Goal: Navigation & Orientation: Find specific page/section

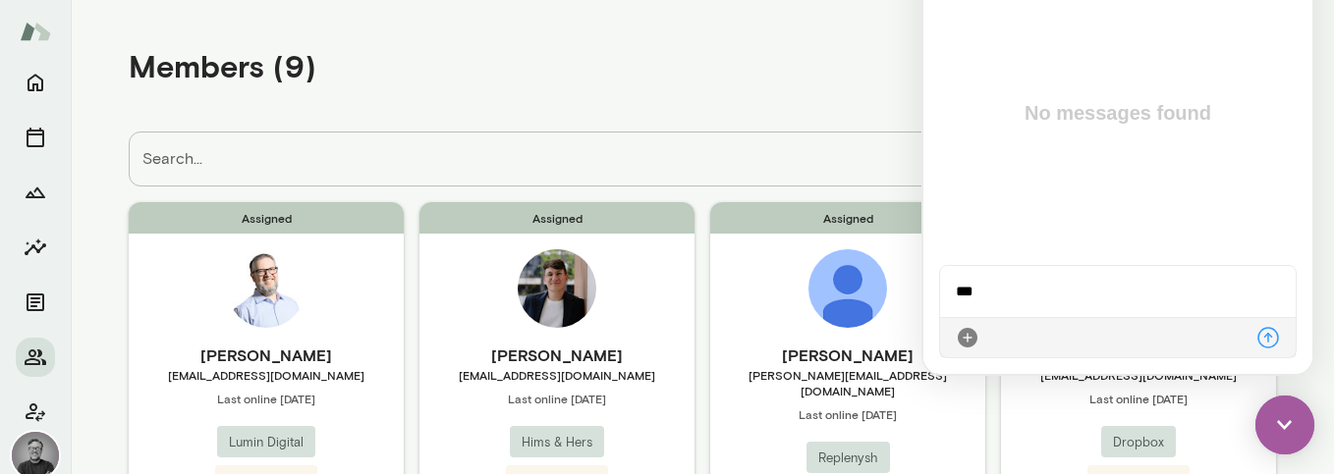
scroll to position [350, 0]
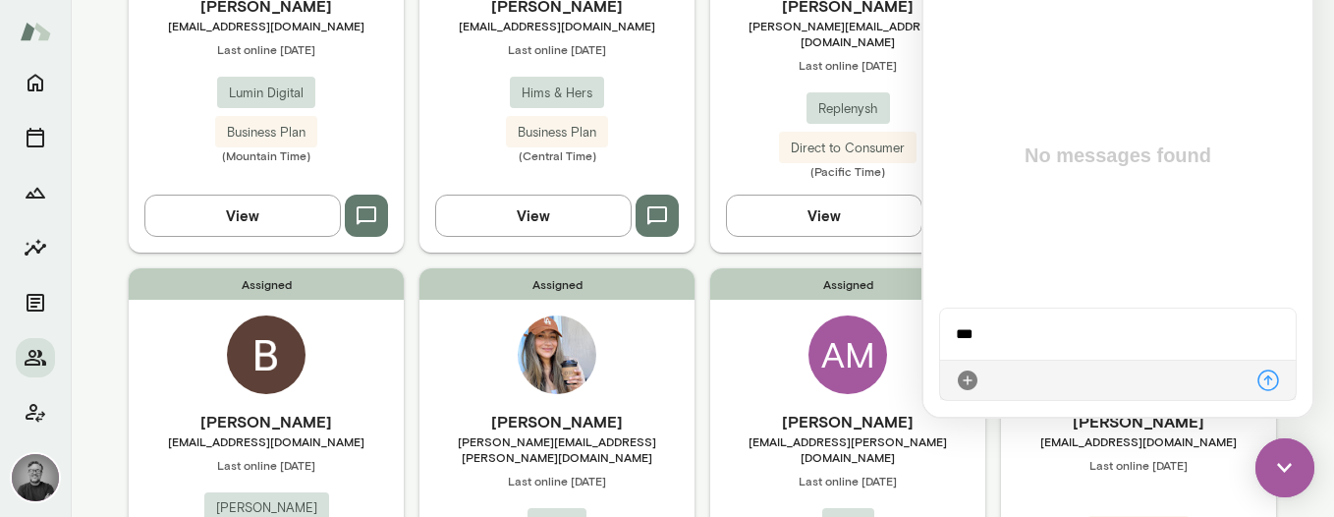
click at [1281, 463] on img at bounding box center [1284, 467] width 59 height 59
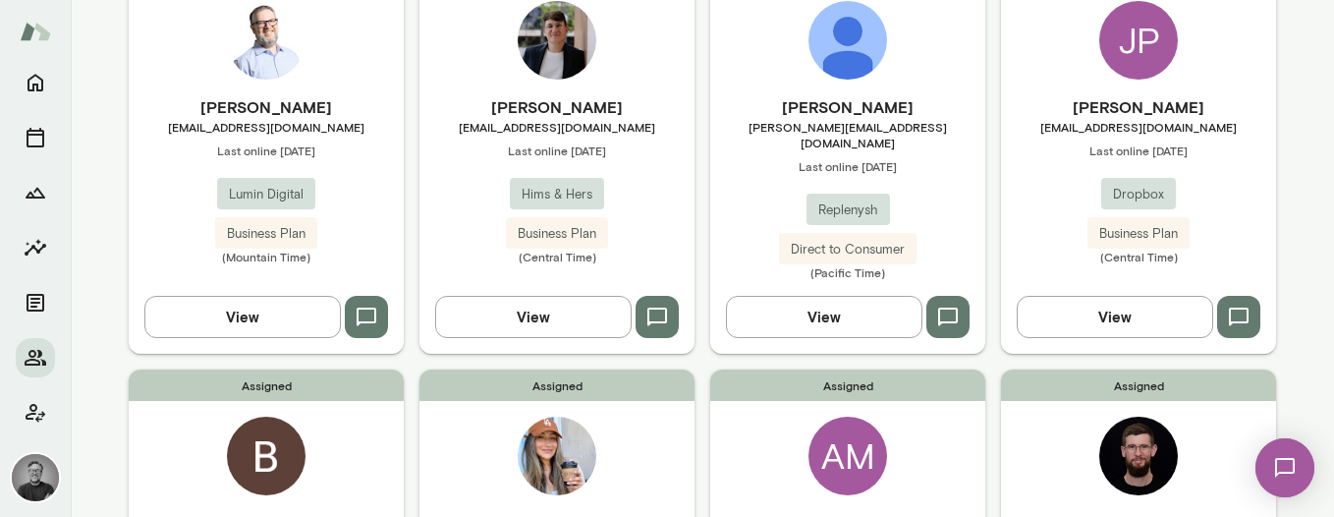
scroll to position [240, 0]
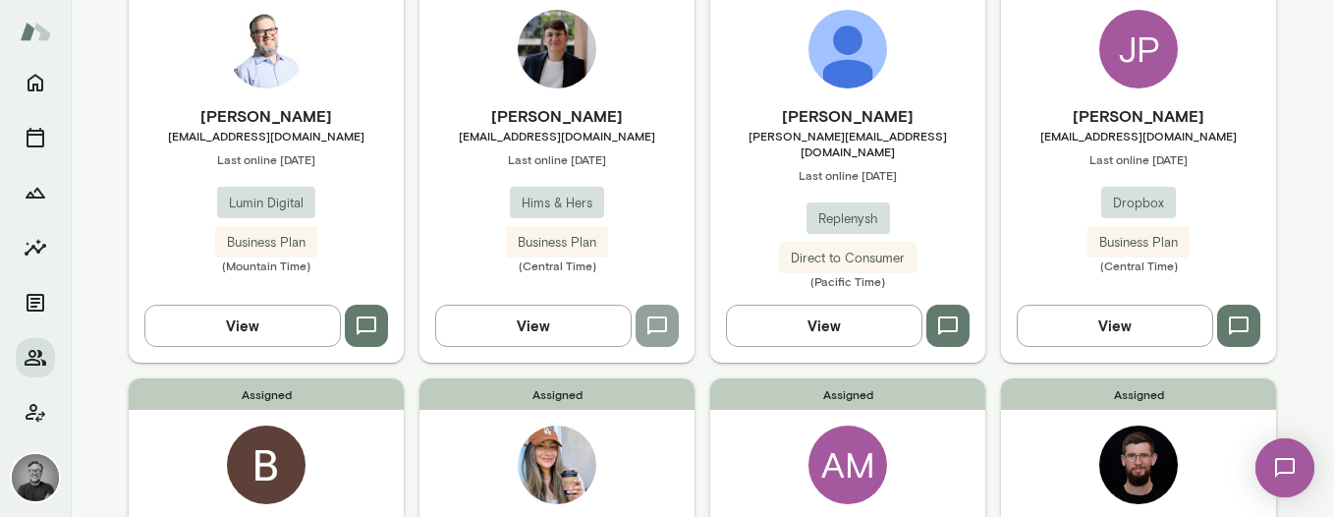
click at [652, 314] on icon "button" at bounding box center [657, 326] width 24 height 24
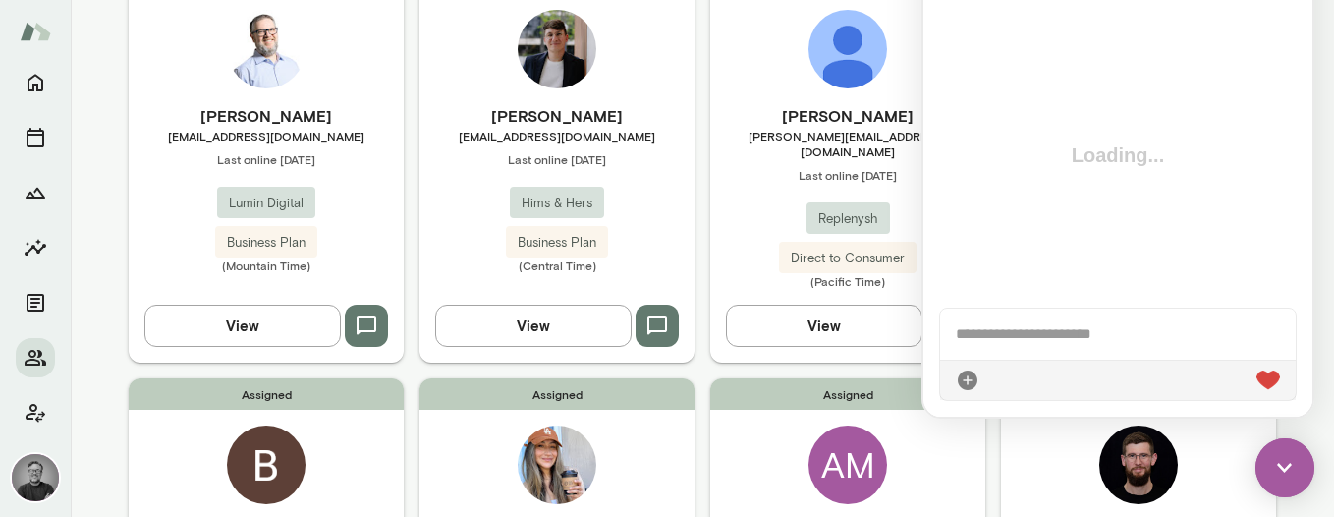
scroll to position [0, 0]
click at [1065, 341] on div at bounding box center [1117, 333] width 355 height 51
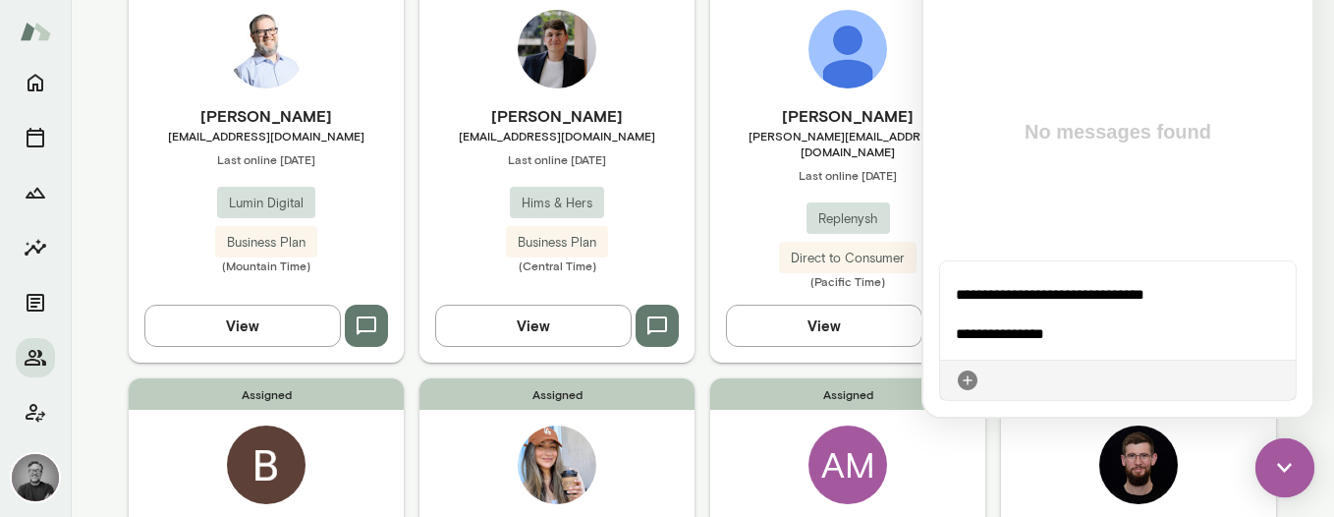
scroll to position [110, 0]
drag, startPoint x: 1078, startPoint y: 350, endPoint x: 938, endPoint y: 330, distance: 141.8
click at [939, 330] on div "**********" at bounding box center [1117, 330] width 357 height 140
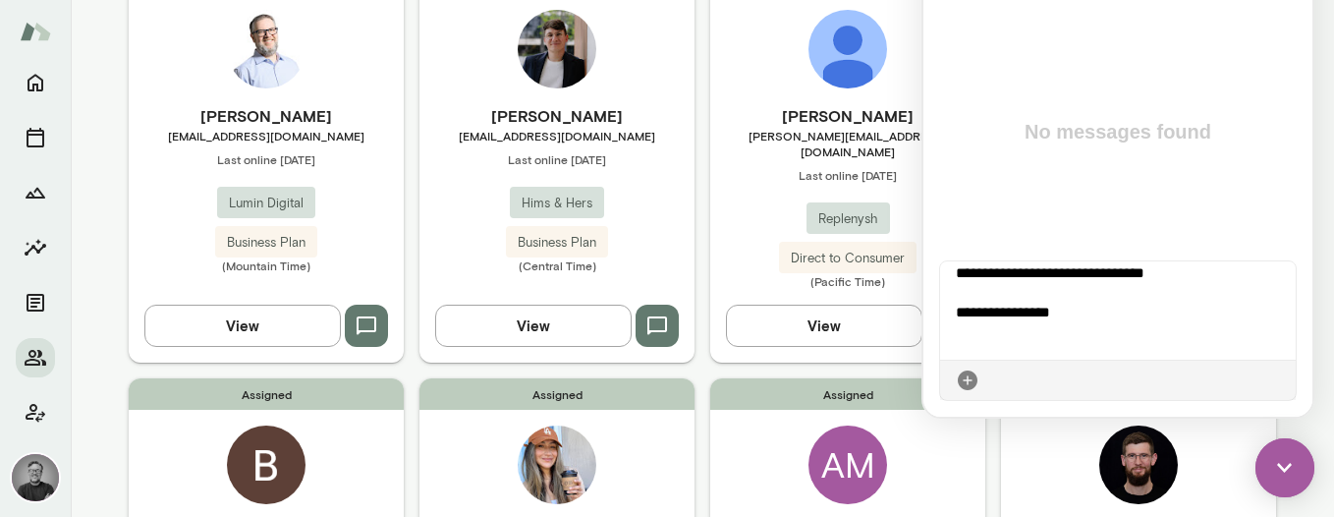
scroll to position [132, 0]
click at [1280, 380] on icon at bounding box center [1280, 380] width 0 height 0
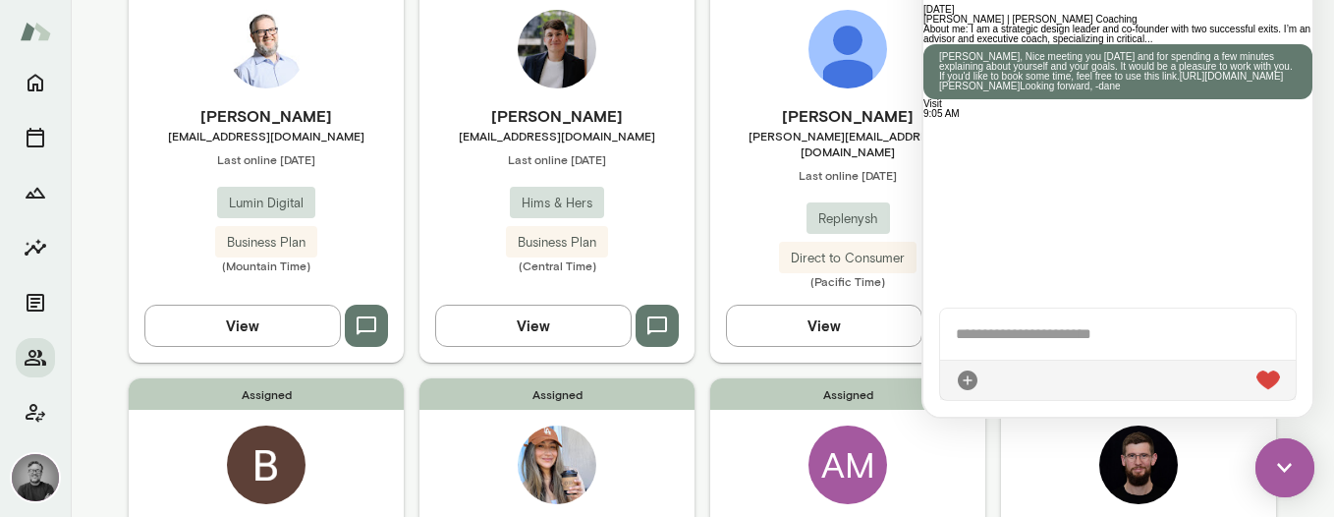
scroll to position [336, 0]
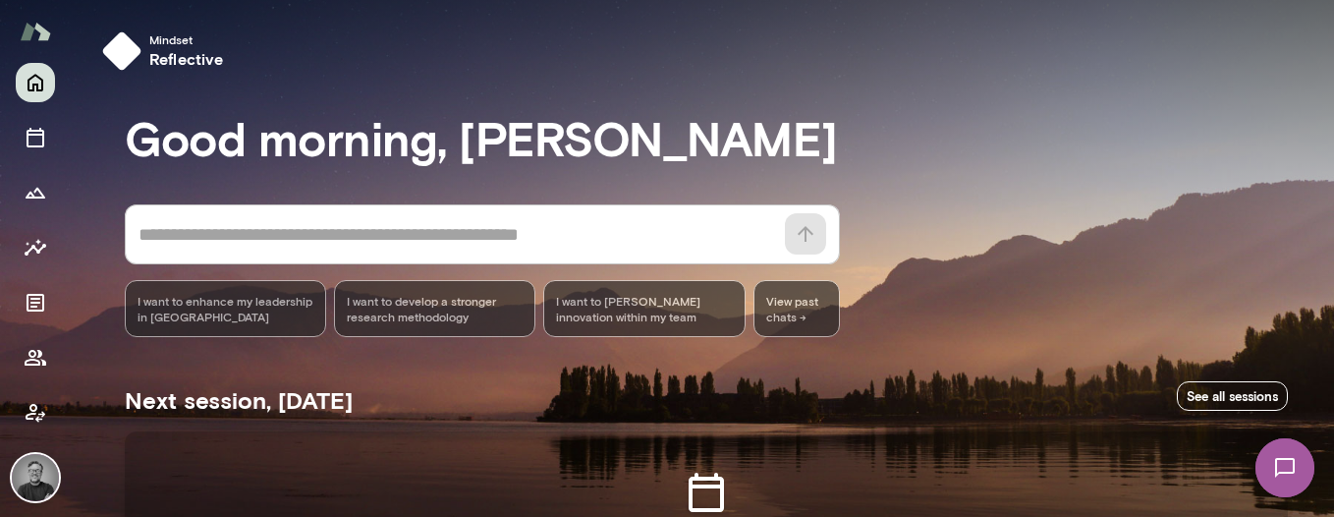
click at [37, 474] on img at bounding box center [35, 477] width 47 height 47
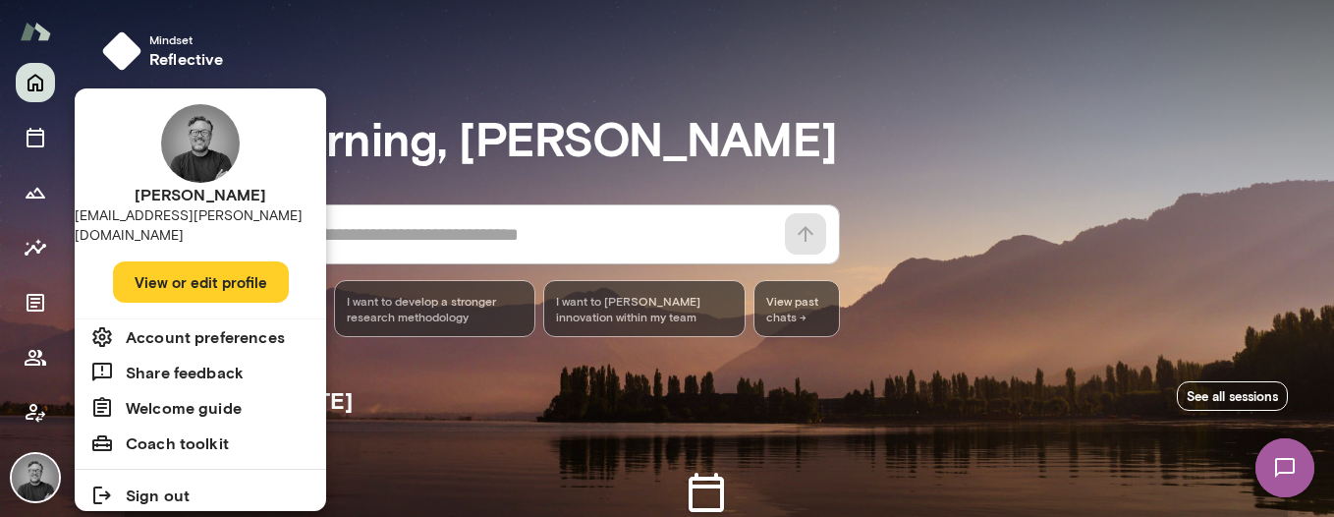
click at [192, 431] on h6 "Coach toolkit" at bounding box center [177, 443] width 103 height 24
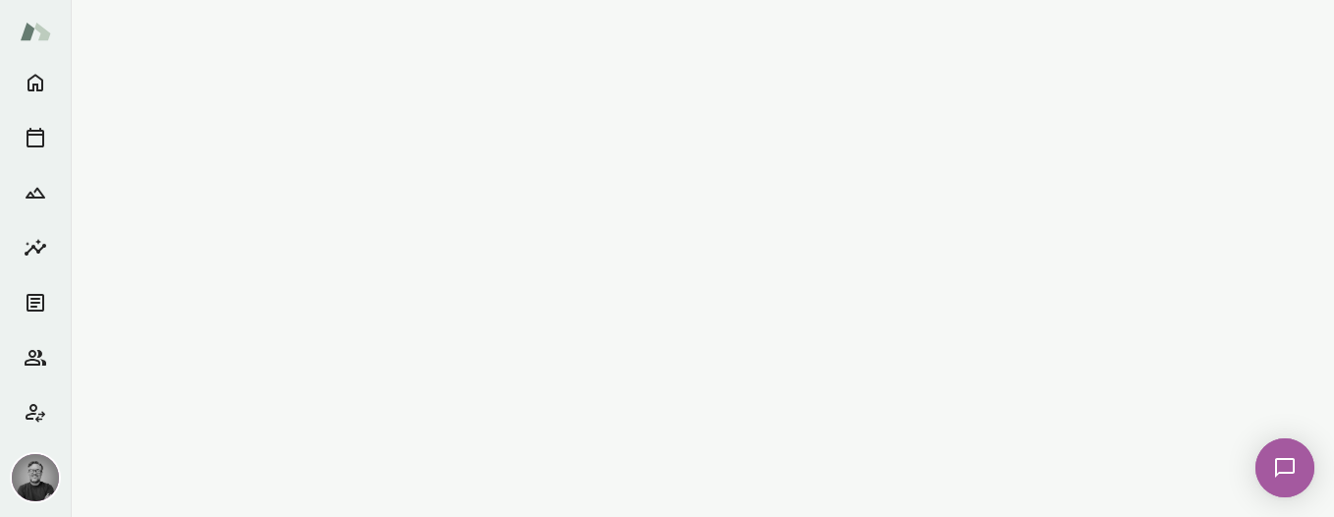
click at [36, 476] on img at bounding box center [35, 477] width 47 height 47
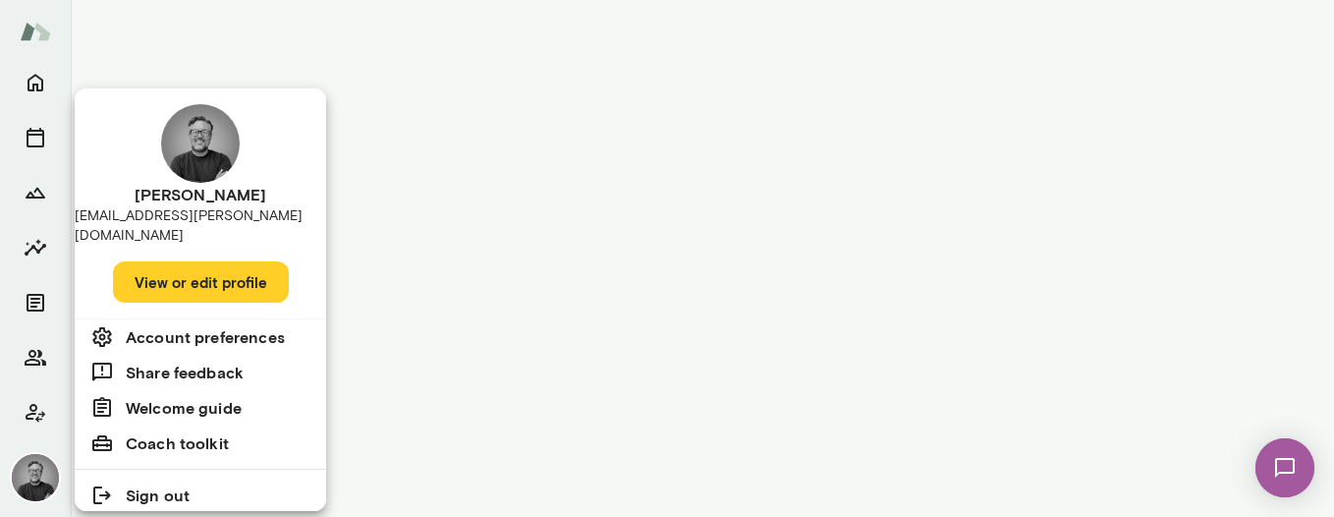
click at [177, 267] on button "View or edit profile" at bounding box center [201, 281] width 176 height 41
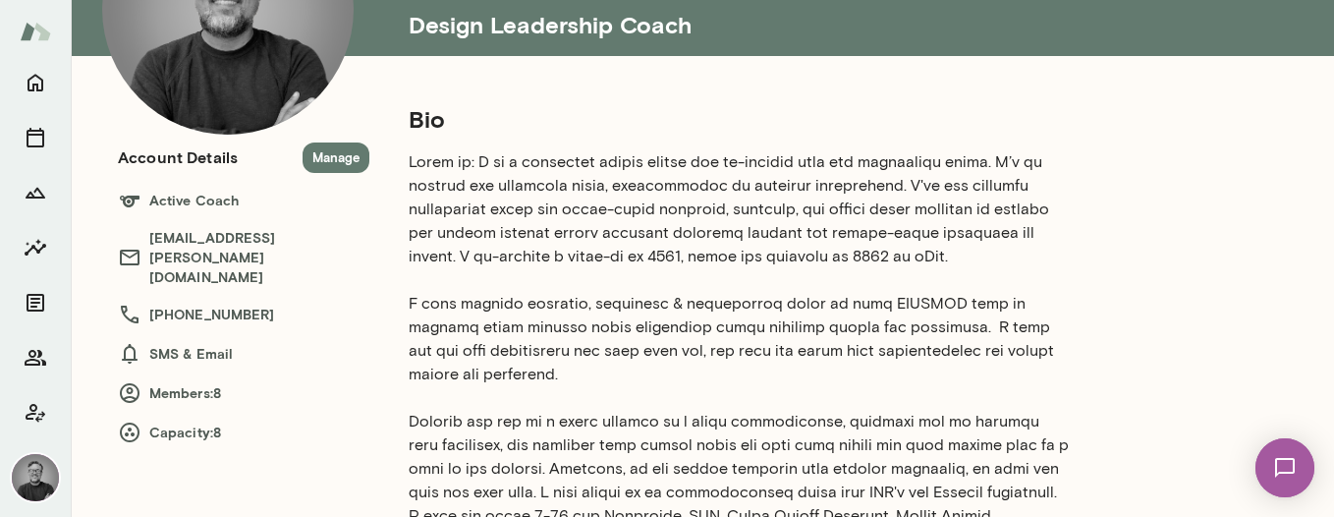
scroll to position [229, 0]
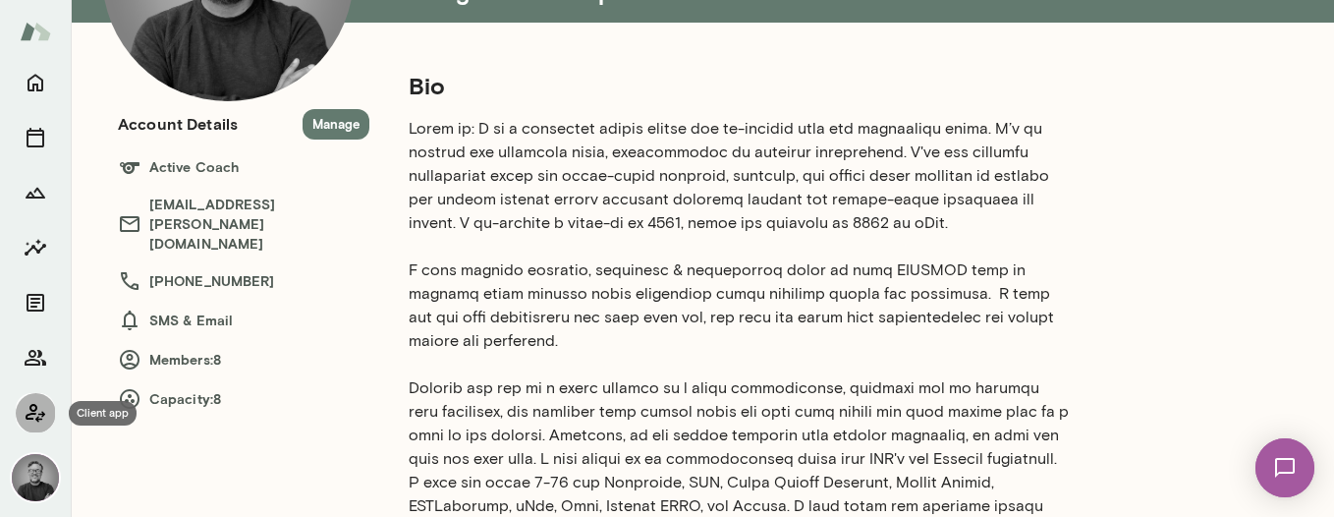
click at [37, 414] on icon "Client app" at bounding box center [36, 413] width 24 height 24
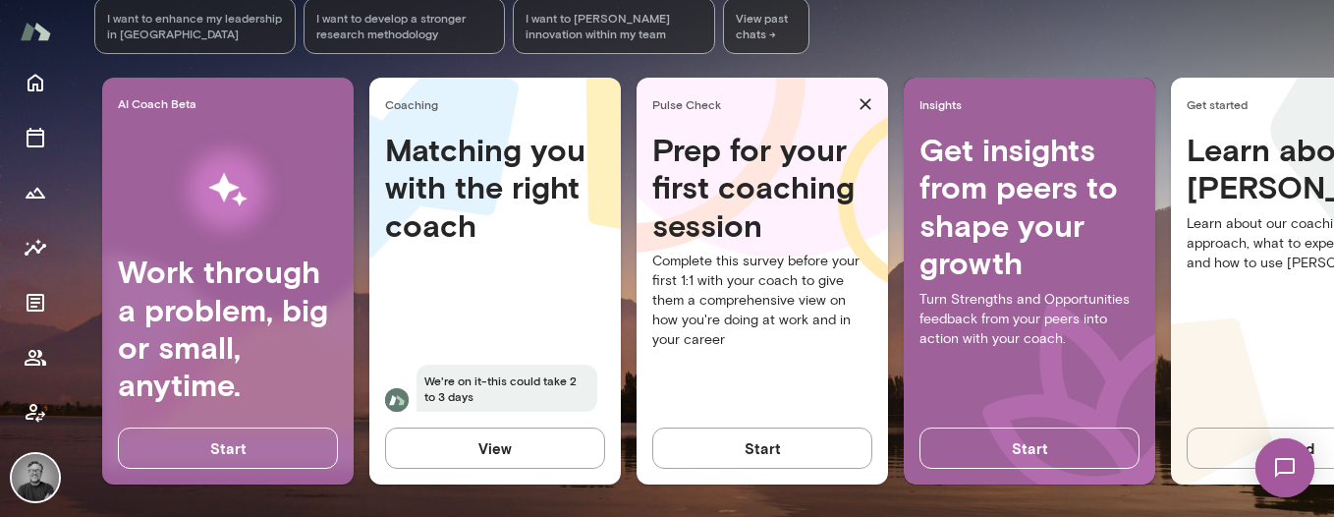
scroll to position [360, 0]
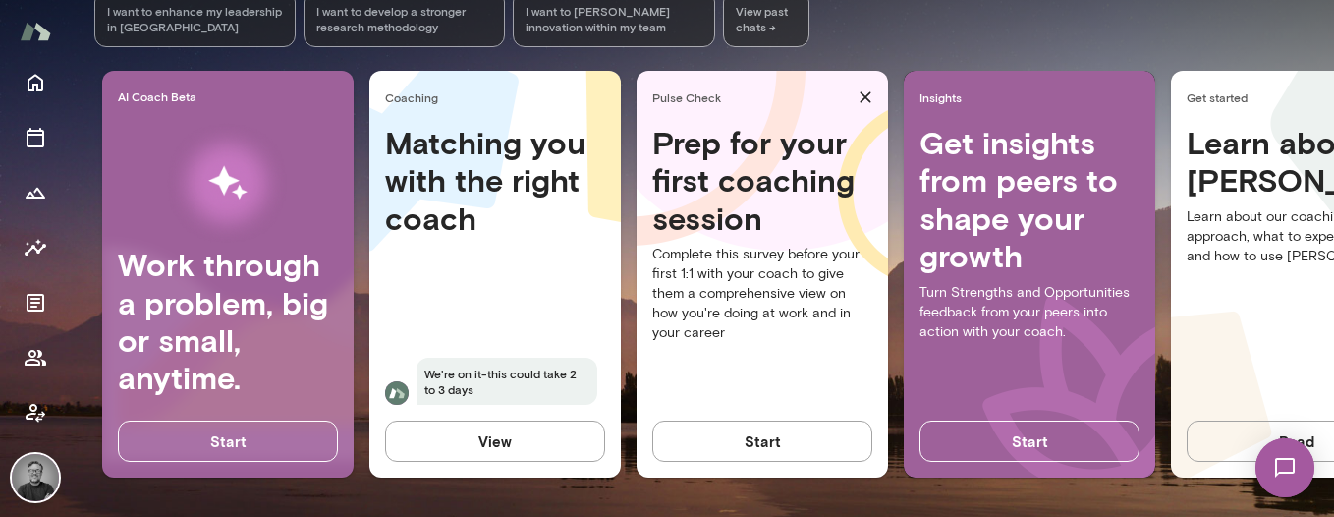
click at [39, 469] on img at bounding box center [35, 477] width 47 height 47
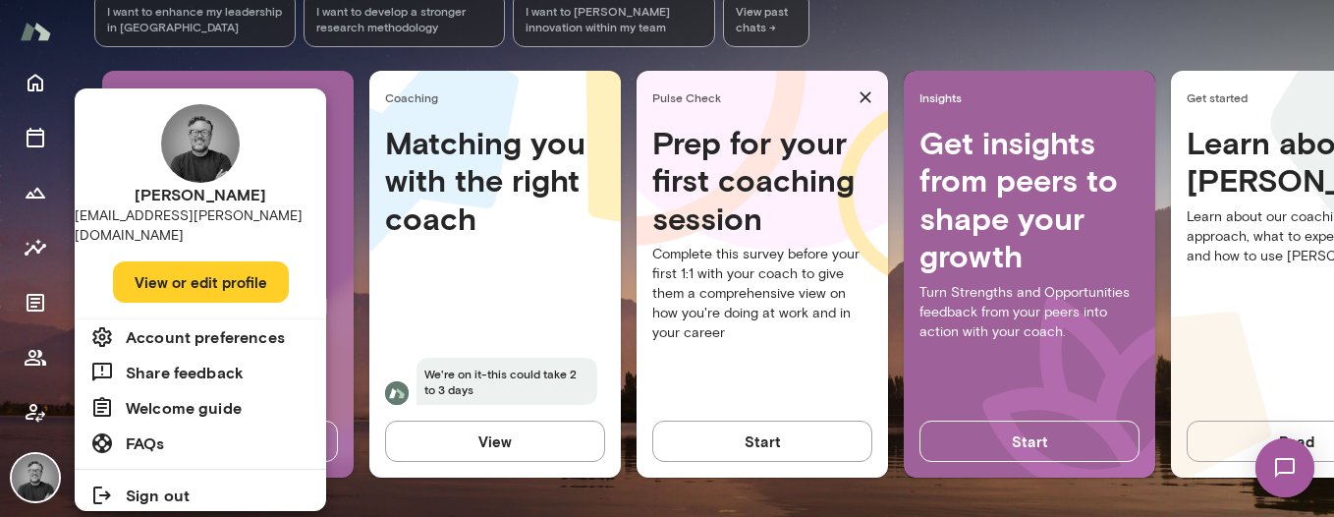
click at [156, 325] on h6 "Account preferences" at bounding box center [205, 337] width 159 height 24
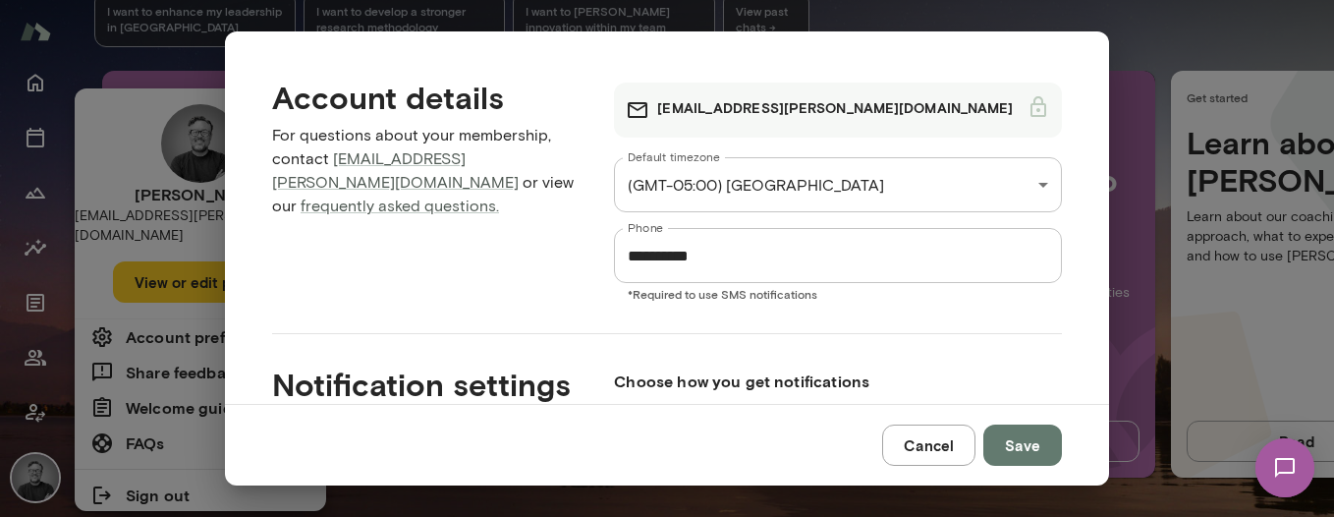
click at [903, 429] on button "Cancel" at bounding box center [928, 444] width 93 height 41
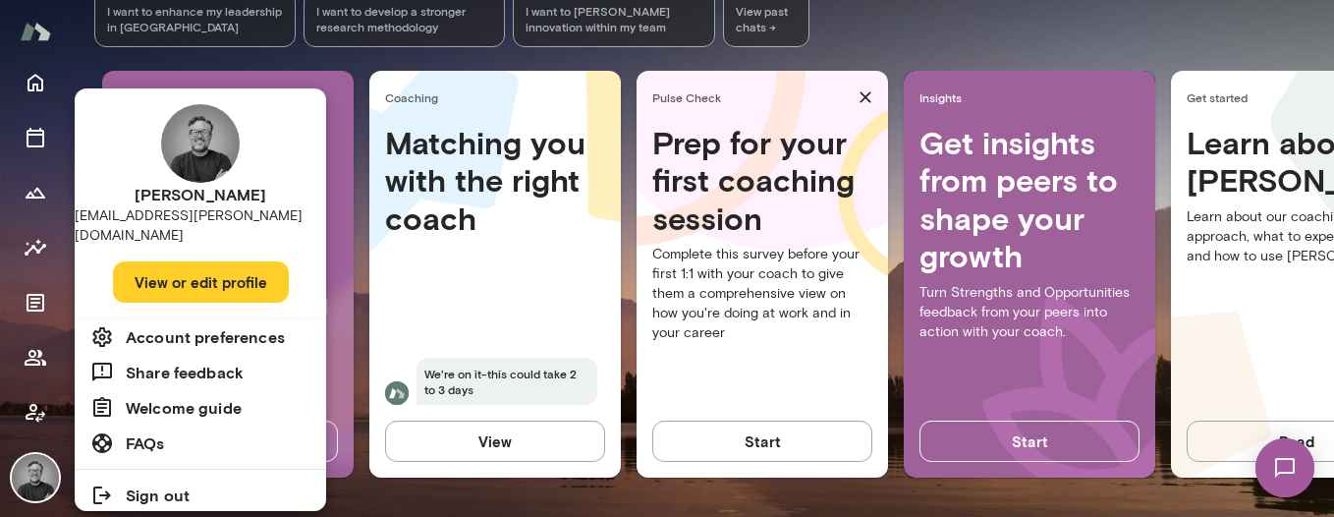
click at [164, 266] on button "View or edit profile" at bounding box center [201, 281] width 176 height 41
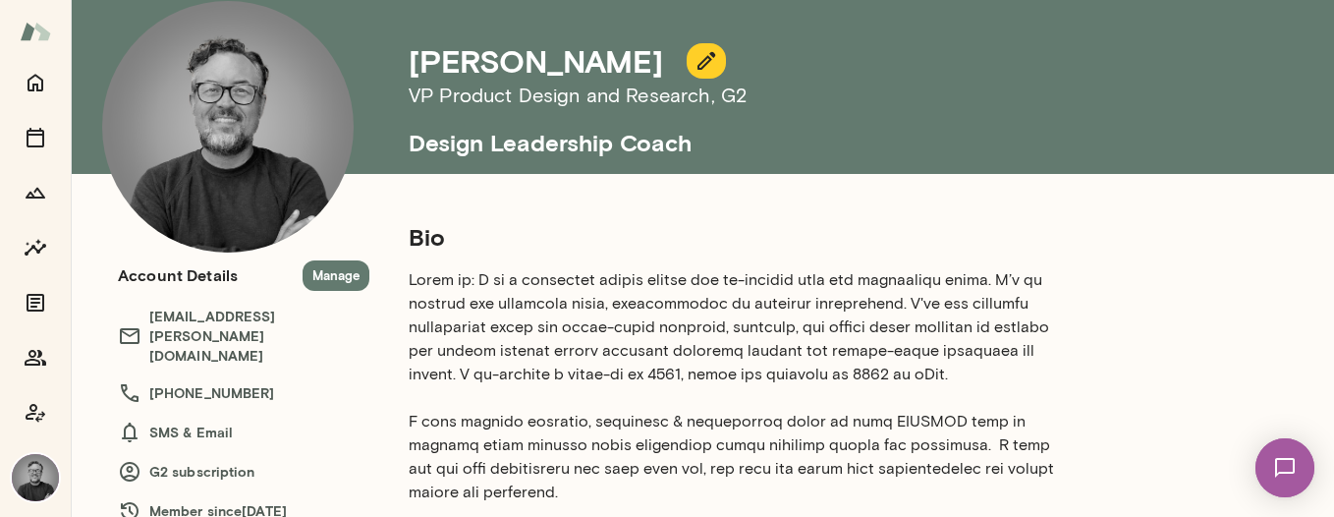
scroll to position [72, 0]
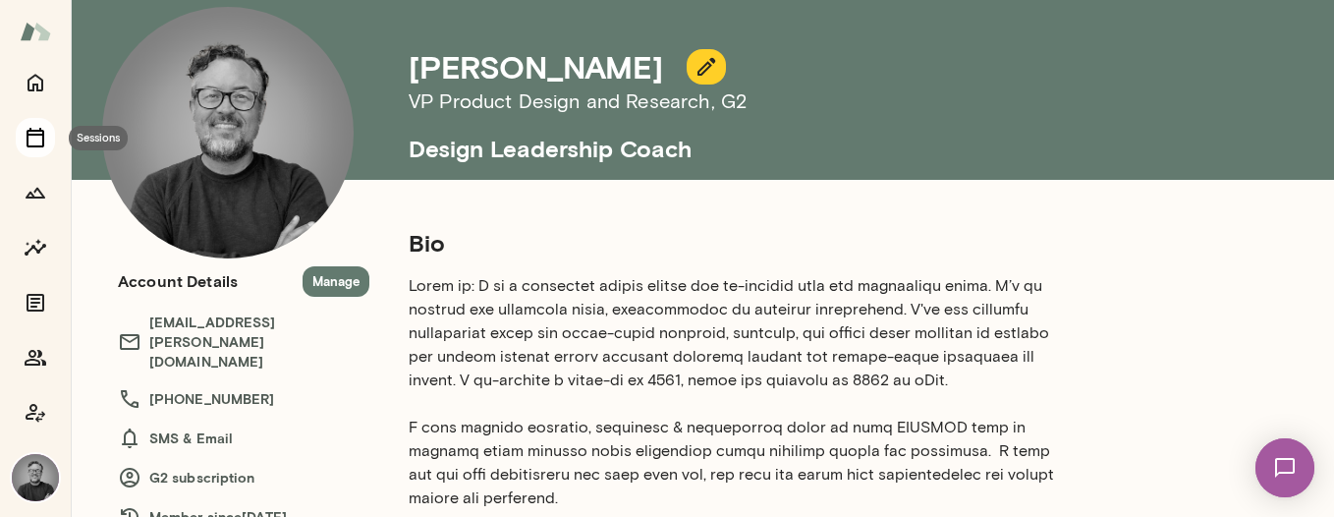
click at [38, 143] on icon "Sessions" at bounding box center [36, 138] width 24 height 24
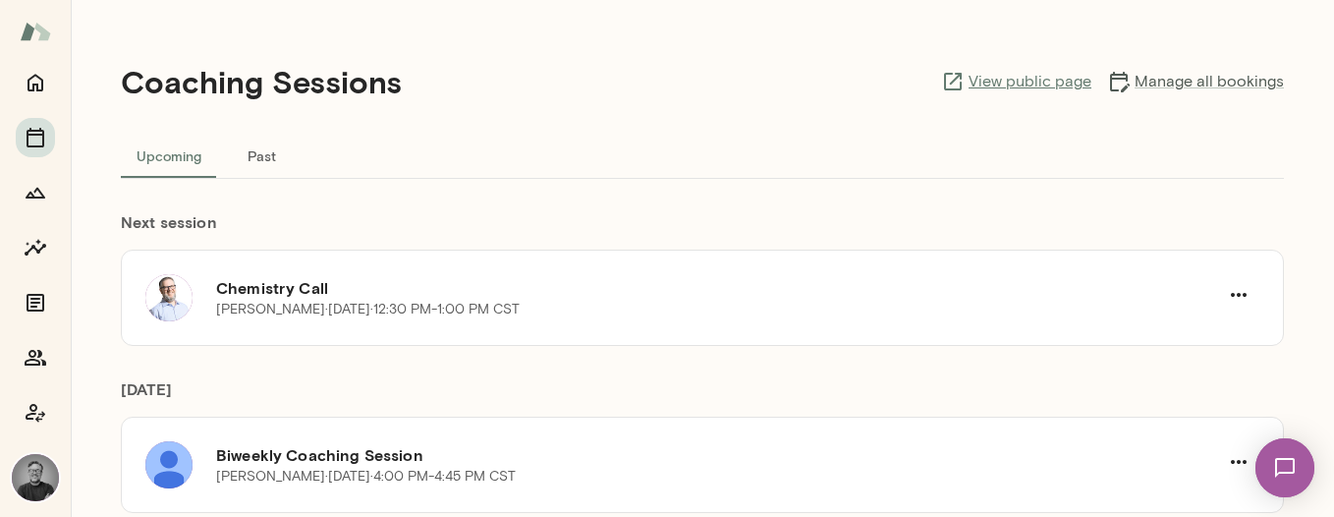
click at [1035, 80] on link "View public page" at bounding box center [1016, 82] width 150 height 24
